Goal: Contribute content: Add original content to the website for others to see

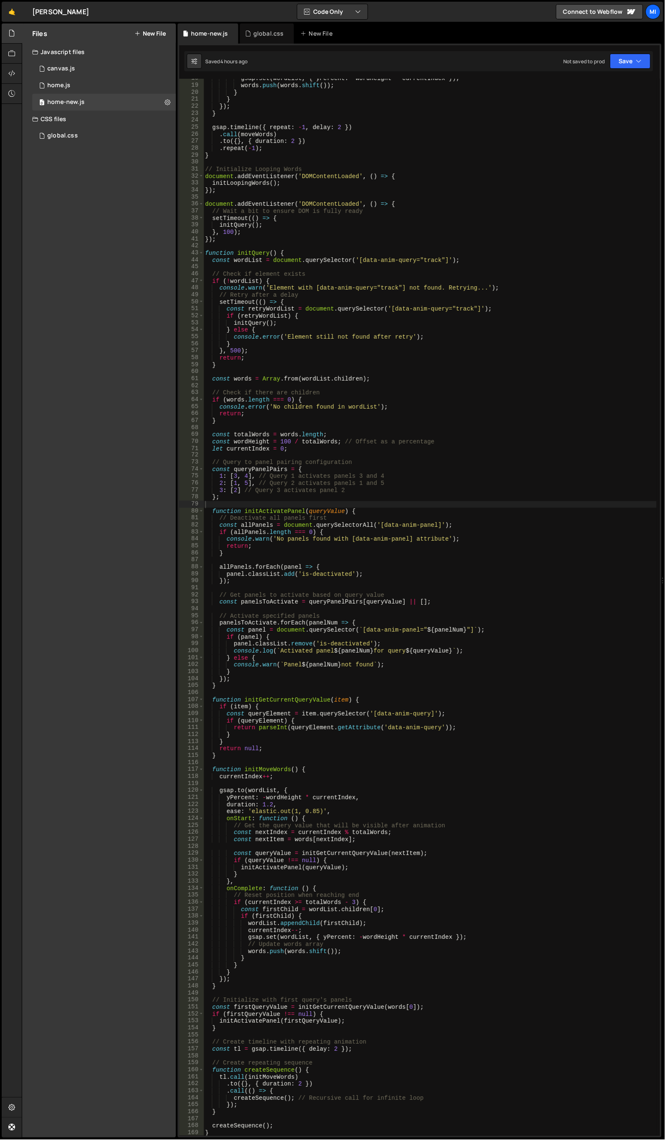
scroll to position [122, 0]
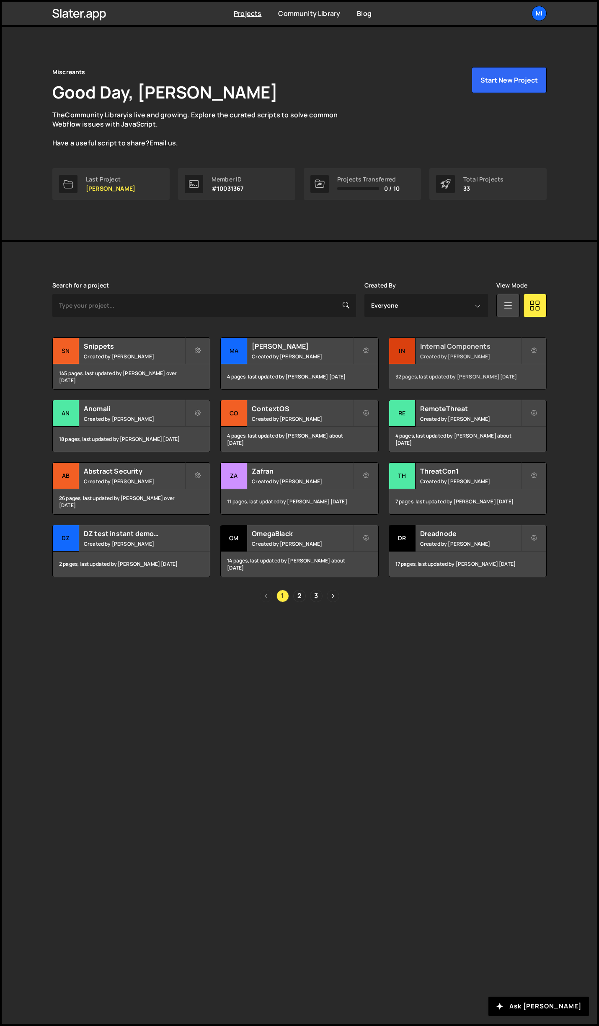
click at [490, 345] on h2 "Internal Components" at bounding box center [470, 345] width 101 height 9
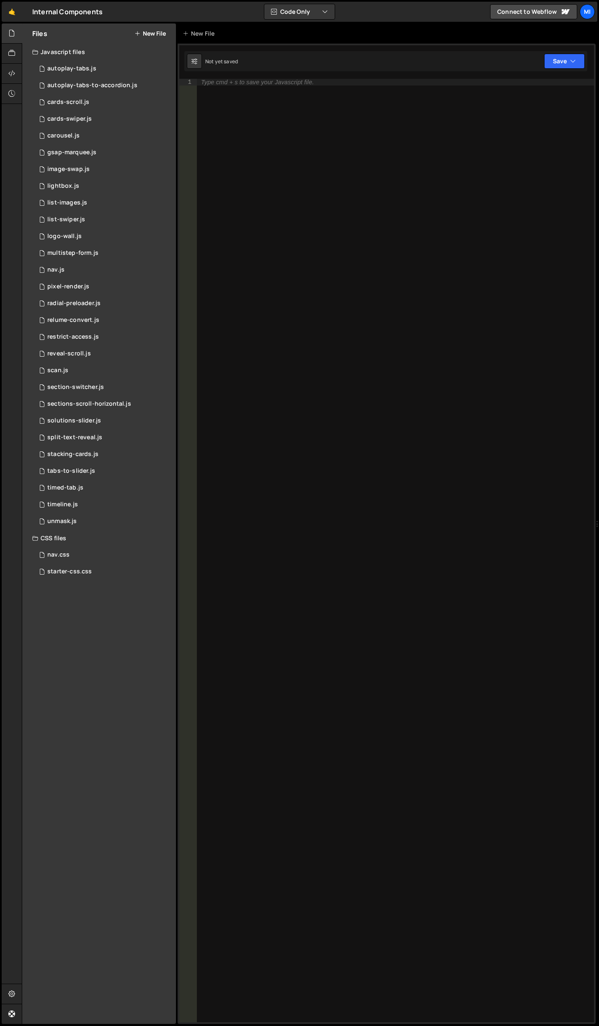
click at [144, 31] on button "New File" at bounding box center [150, 33] width 31 height 7
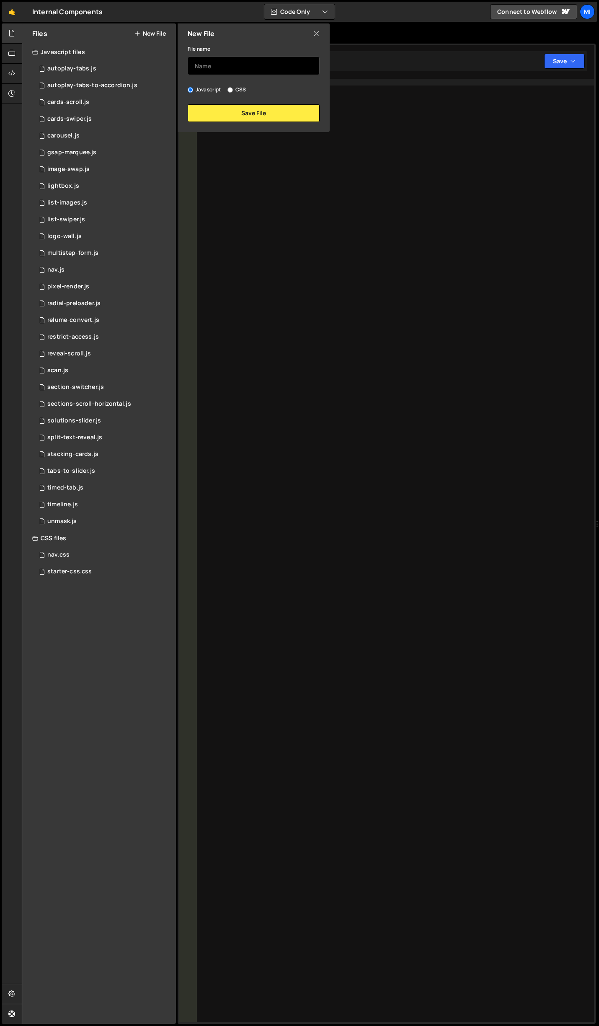
click at [217, 61] on input "text" at bounding box center [254, 66] width 132 height 18
type input "video-scrub"
click at [284, 111] on button "Save File" at bounding box center [254, 113] width 132 height 18
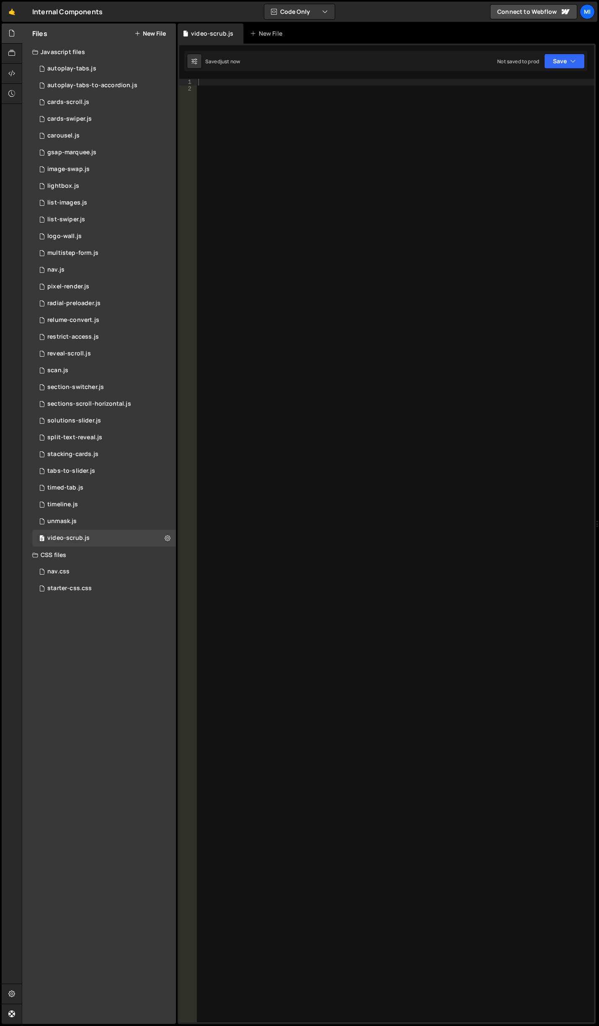
click at [337, 313] on div at bounding box center [396, 557] width 398 height 957
paste textarea "});"
type textarea "});"
